Goal: Task Accomplishment & Management: Use online tool/utility

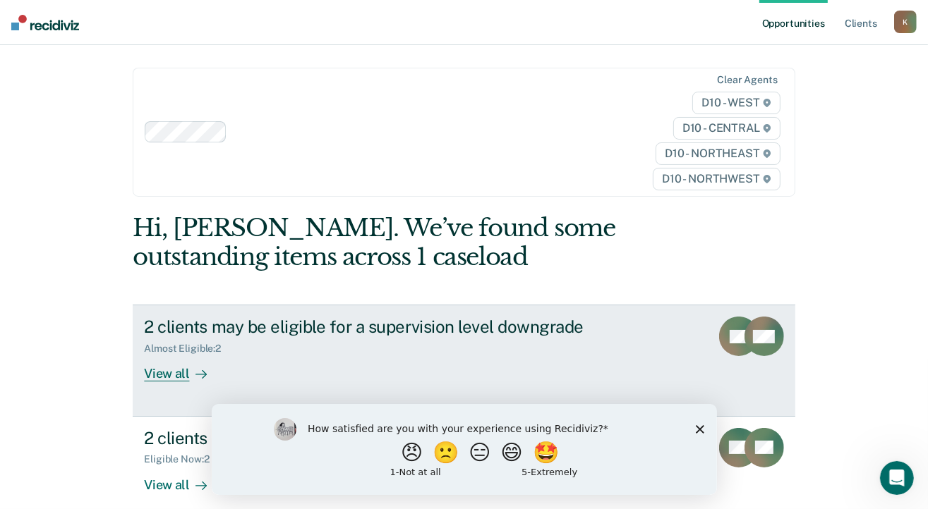
click at [169, 374] on div "View all" at bounding box center [183, 369] width 79 height 28
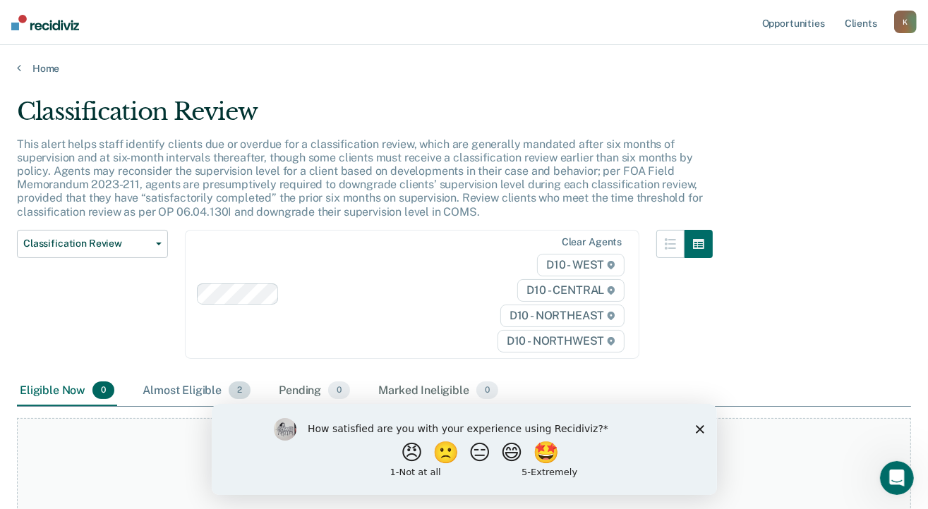
click at [242, 392] on span "2" at bounding box center [240, 391] width 22 height 18
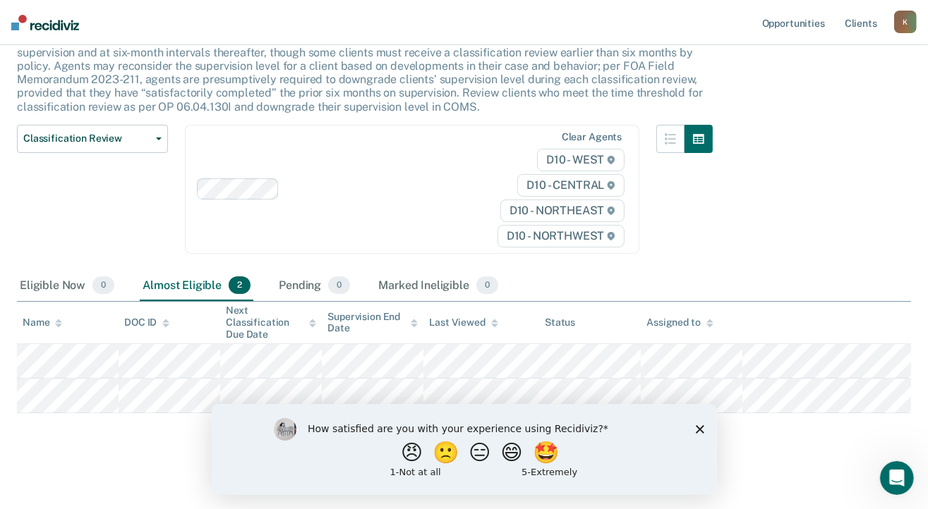
scroll to position [109, 0]
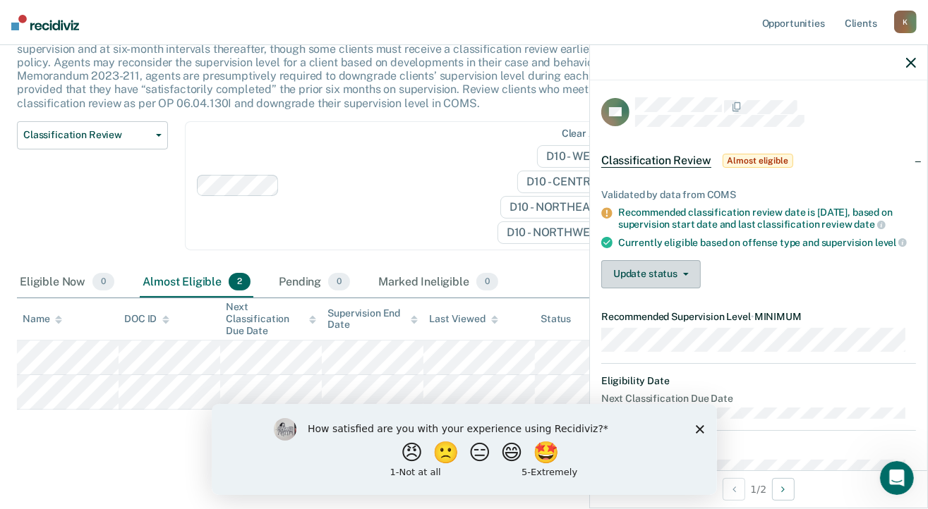
click at [663, 288] on button "Update status" at bounding box center [650, 274] width 99 height 28
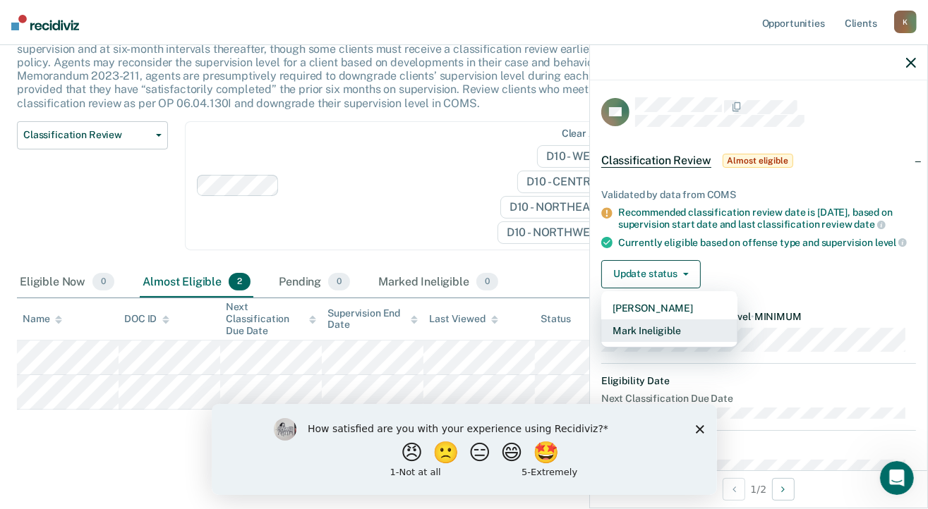
click at [671, 342] on button "Mark Ineligible" at bounding box center [669, 331] width 136 height 23
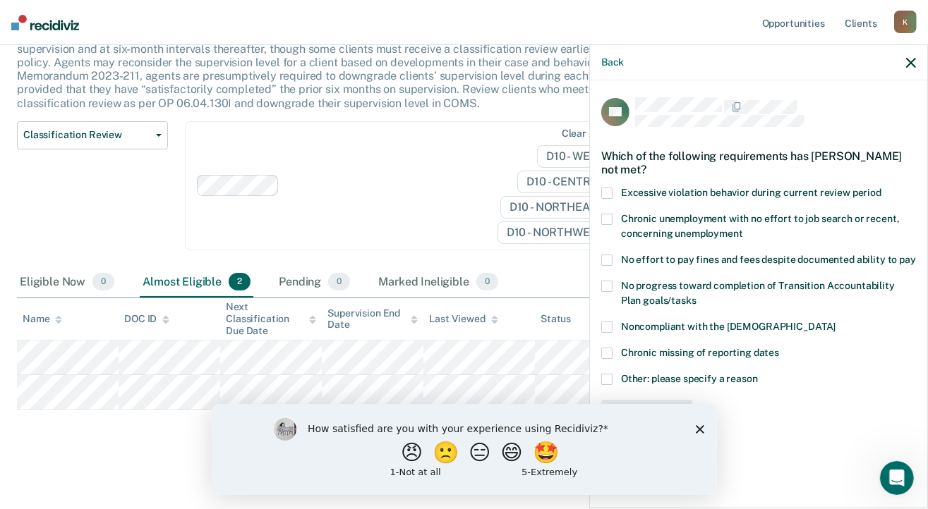
click at [713, 380] on span "Other: please specify a reason" at bounding box center [689, 378] width 137 height 11
click at [758, 374] on input "Other: please specify a reason" at bounding box center [758, 374] width 0 height 0
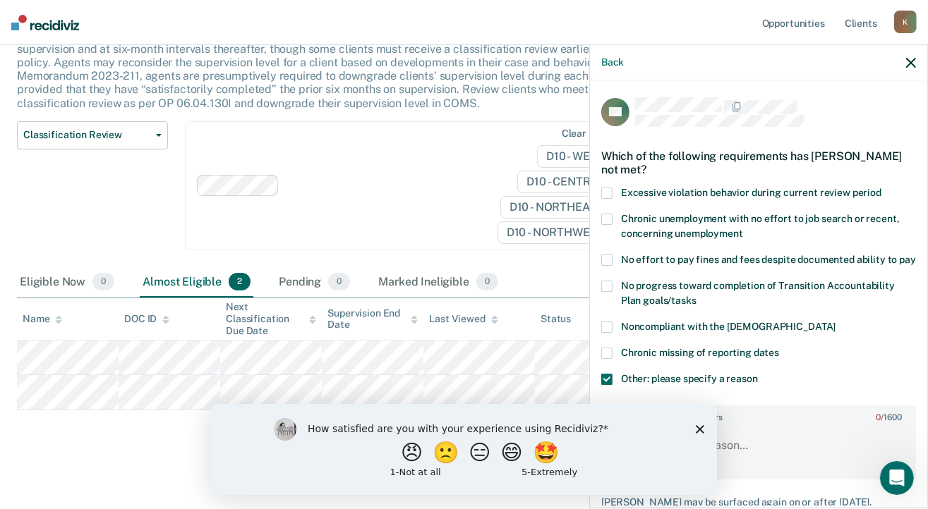
click at [634, 437] on div "How satisfied are you with your experience using Recidiviz? 😠 🙁 😑 😄 🤩 1 - Not a…" at bounding box center [480, 449] width 347 height 63
click at [698, 425] on icon "Close survey" at bounding box center [699, 429] width 8 height 8
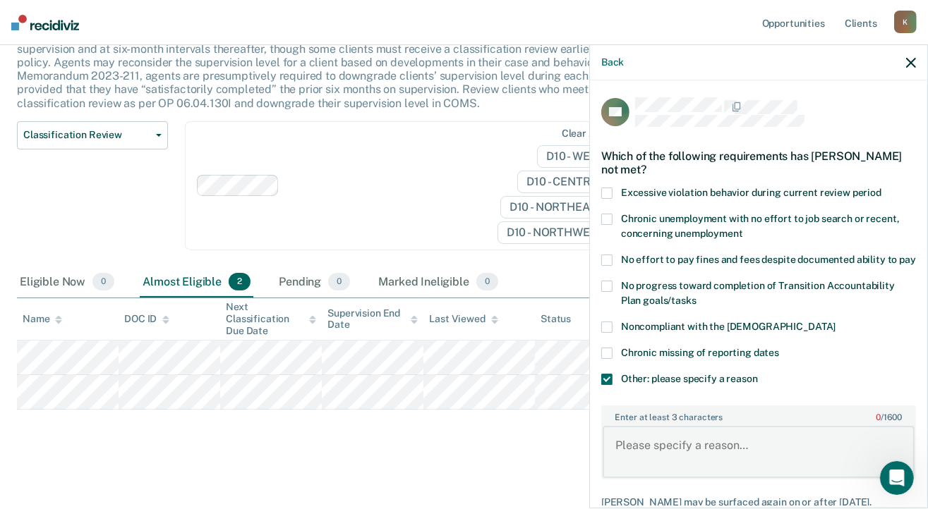
click at [646, 458] on textarea "Enter at least 3 characters 0 / 1600" at bounding box center [758, 452] width 312 height 52
drag, startPoint x: 800, startPoint y: 458, endPoint x: 786, endPoint y: 460, distance: 14.3
click at [786, 460] on textarea "He is a sex offender and per MDOC supervision level cannot be lower than medium" at bounding box center [758, 452] width 312 height 52
type textarea "He is a sex offender and per MD policy supervision level cannot be lower than m…"
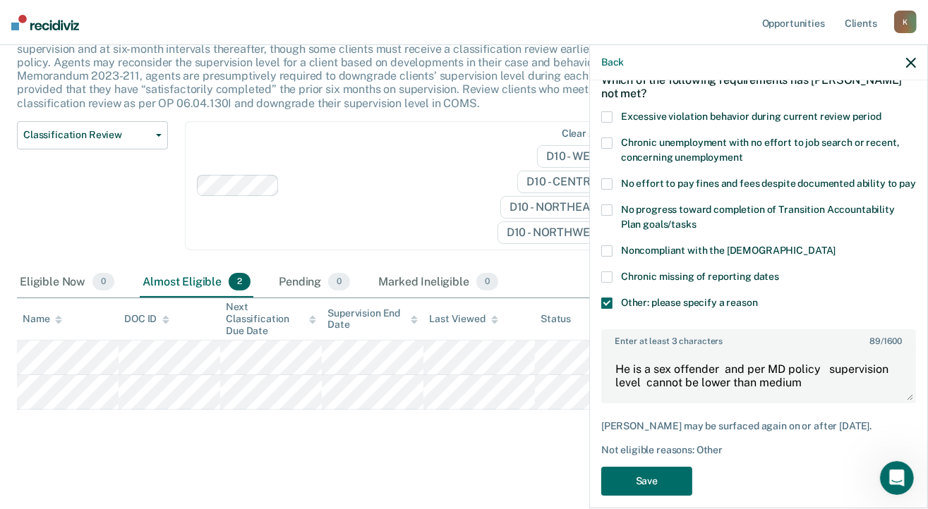
scroll to position [85, 0]
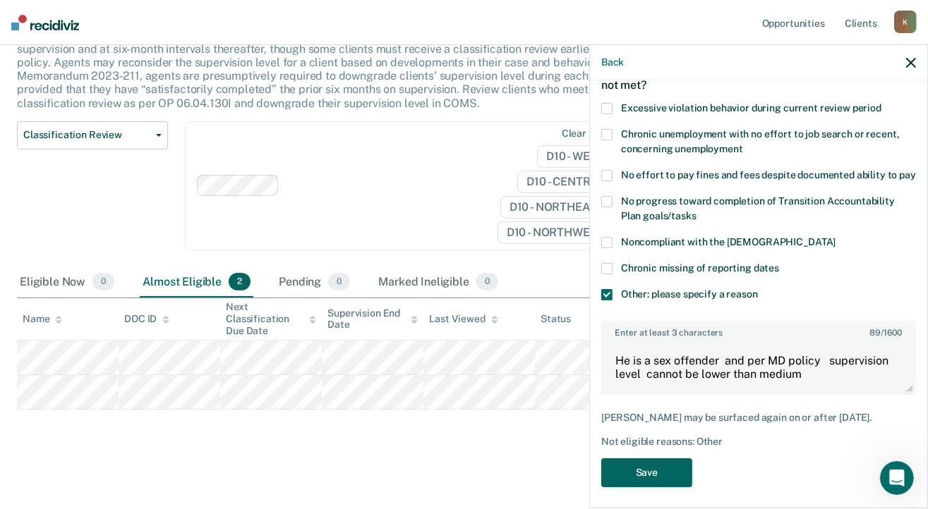
click at [663, 487] on button "Save" at bounding box center [646, 472] width 91 height 29
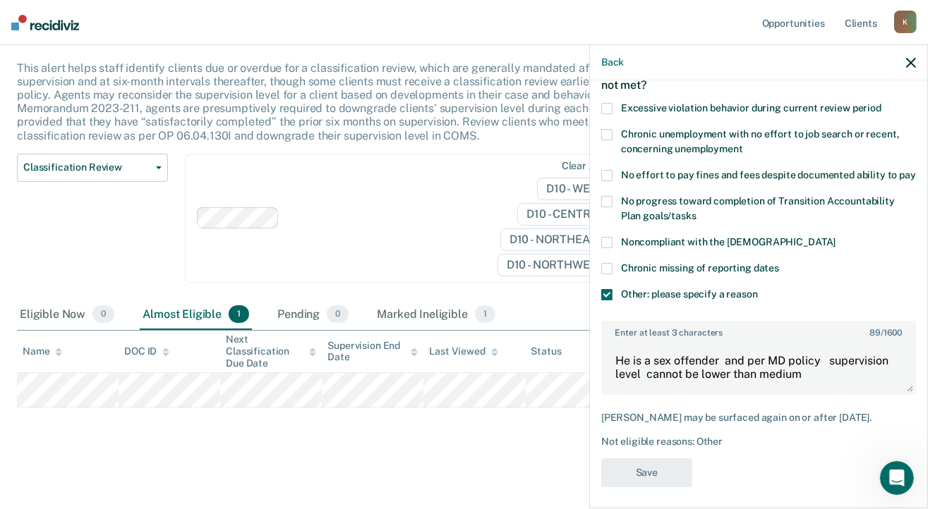
scroll to position [73, 0]
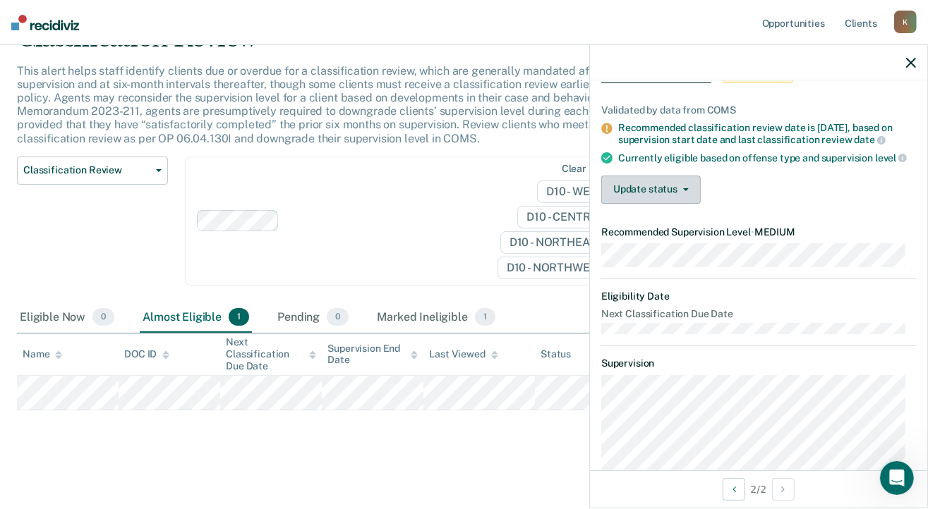
click at [657, 197] on button "Update status" at bounding box center [650, 190] width 99 height 28
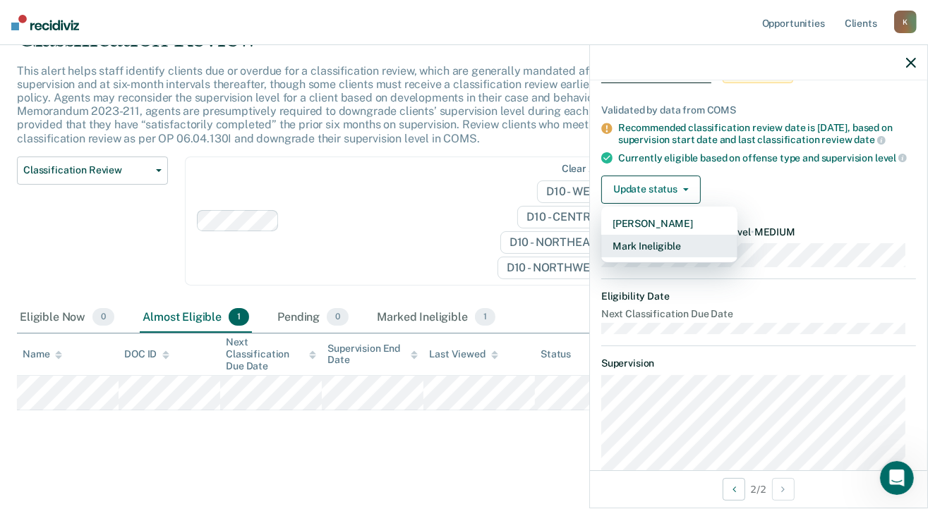
click at [651, 253] on button "Mark Ineligible" at bounding box center [669, 246] width 136 height 23
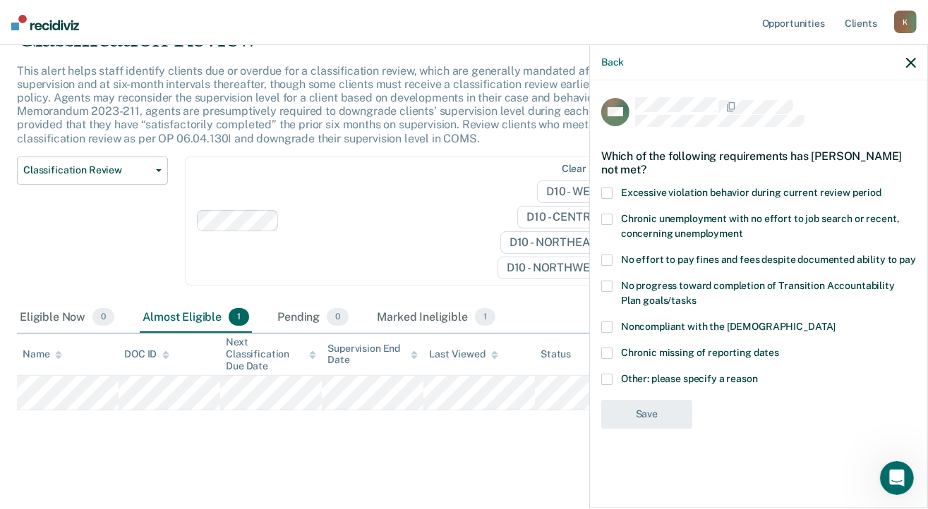
click at [608, 382] on span at bounding box center [606, 379] width 11 height 11
click at [758, 374] on input "Other: please specify a reason" at bounding box center [758, 374] width 0 height 0
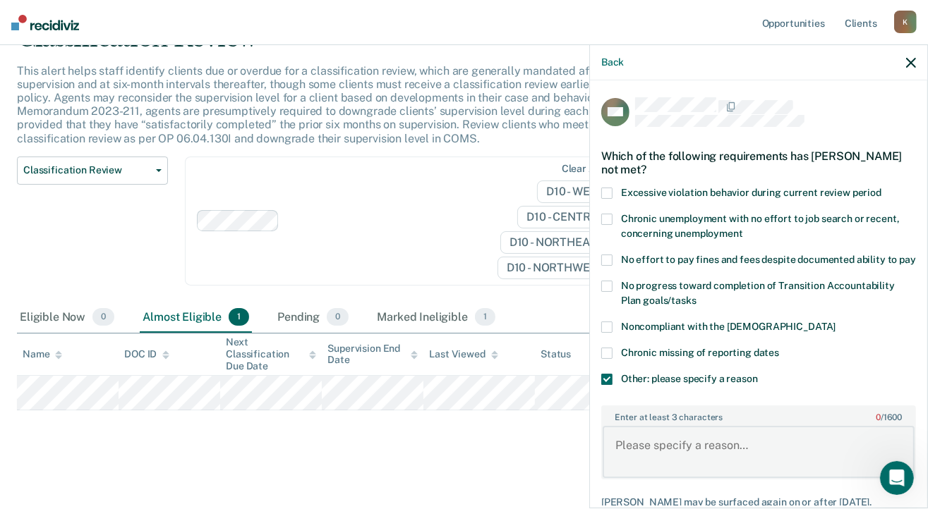
click at [633, 455] on textarea "Enter at least 3 characters 0 / 1600" at bounding box center [758, 452] width 312 height 52
click at [626, 423] on label "Enter at least 3 characters 0 / 1600" at bounding box center [758, 415] width 312 height 16
click at [626, 435] on textarea "Enter at least 3 characters 0 / 1600" at bounding box center [758, 452] width 312 height 52
click at [617, 461] on textarea "Enter at least 3 characters 0 / 1600" at bounding box center [758, 452] width 312 height 52
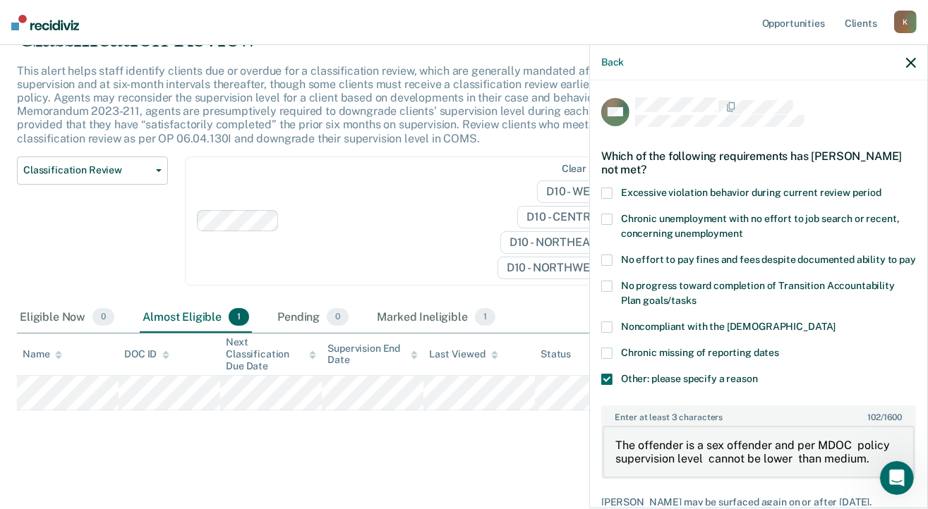
type textarea "The offender is a sex offender and per MDOC policy supervision level cannot be …"
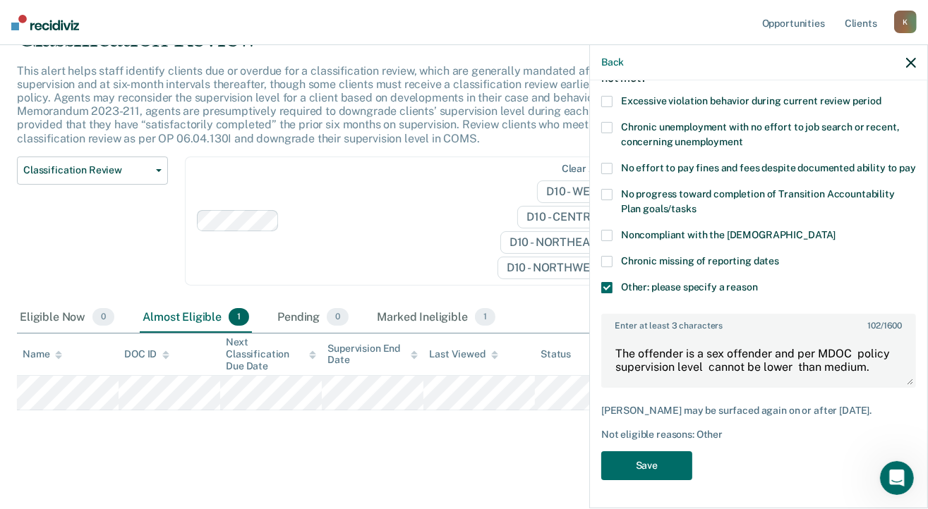
scroll to position [104, 0]
click at [633, 470] on button "Save" at bounding box center [646, 465] width 91 height 29
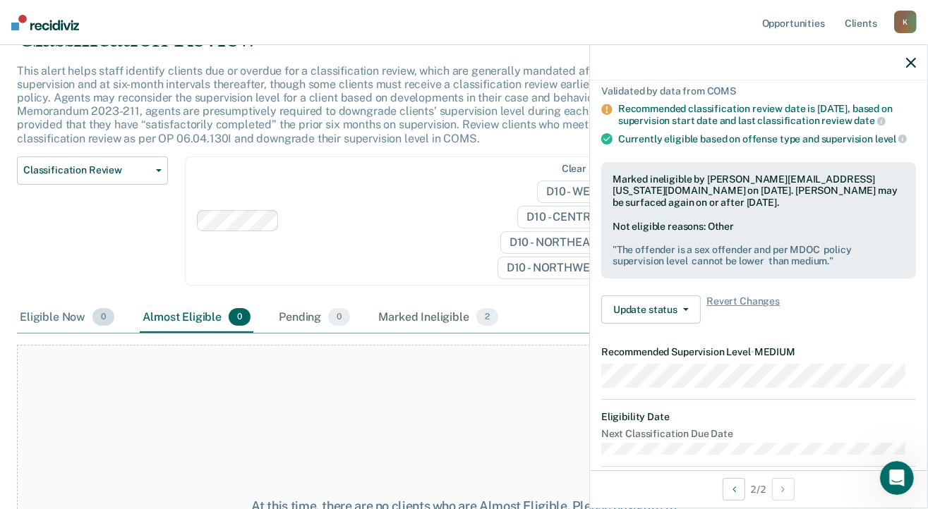
click at [101, 317] on span "0" at bounding box center [103, 317] width 22 height 18
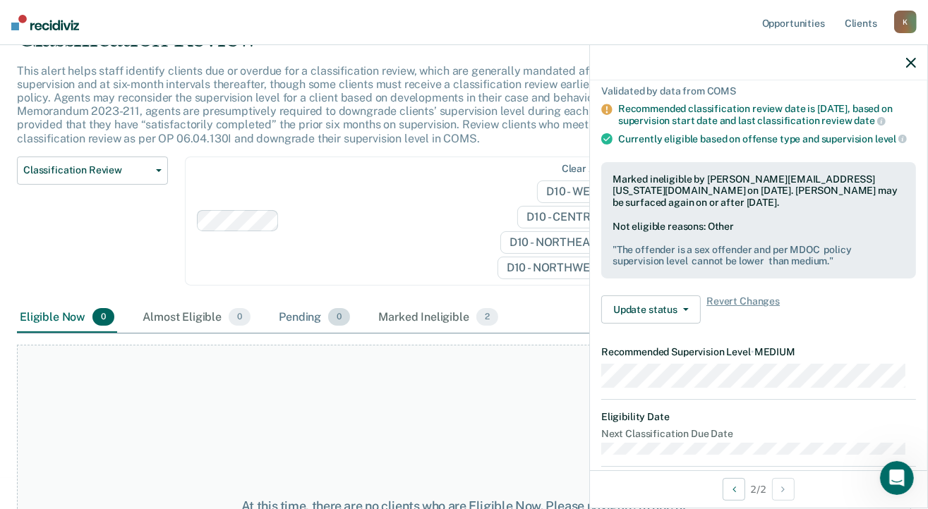
click at [310, 314] on div "Pending 0" at bounding box center [314, 318] width 77 height 31
click at [422, 318] on div "Marked Ineligible 2" at bounding box center [438, 318] width 126 height 31
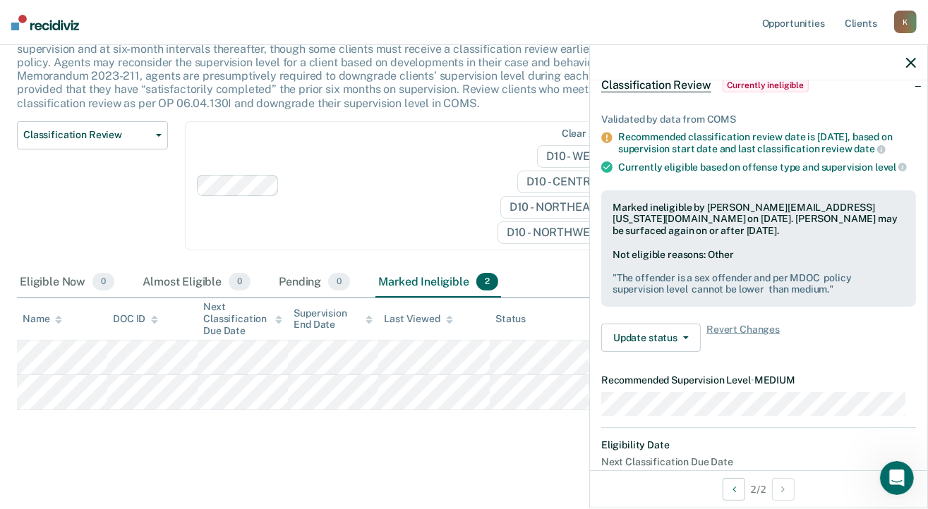
scroll to position [0, 0]
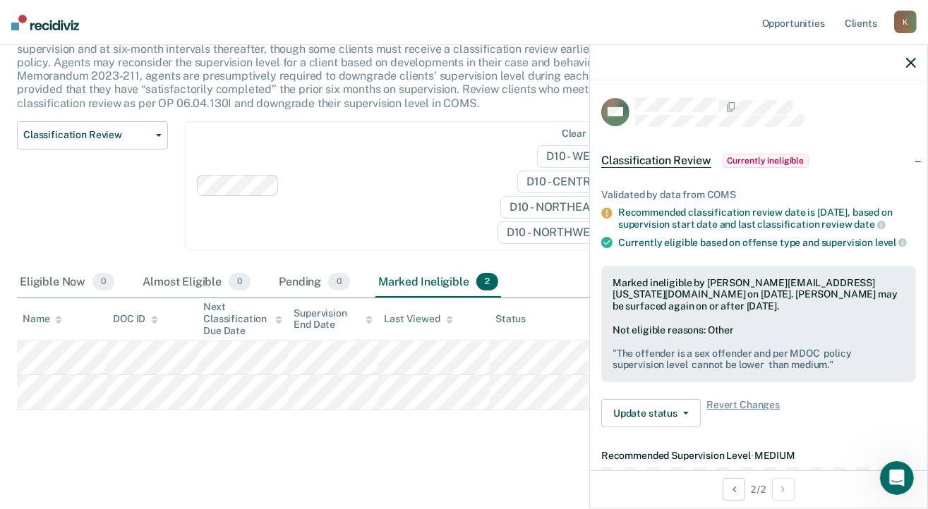
click at [909, 63] on icon "button" at bounding box center [911, 63] width 10 height 10
